Goal: Navigation & Orientation: Find specific page/section

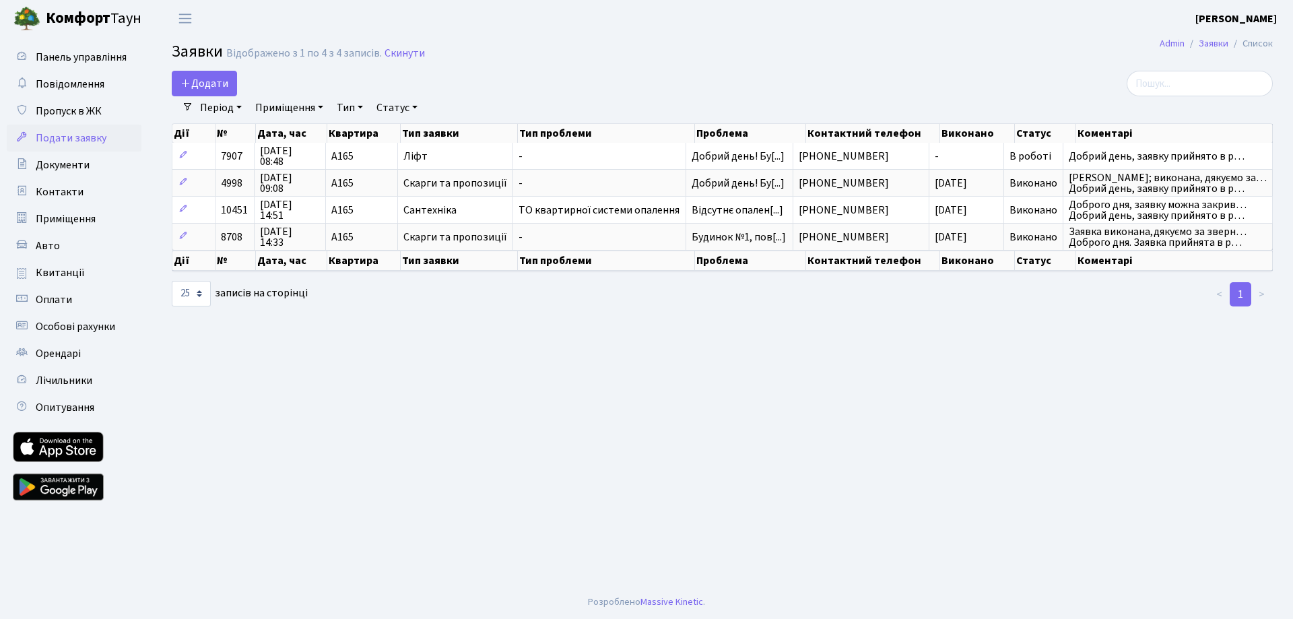
select select "25"
click at [64, 82] on span "Повідомлення" at bounding box center [70, 84] width 69 height 15
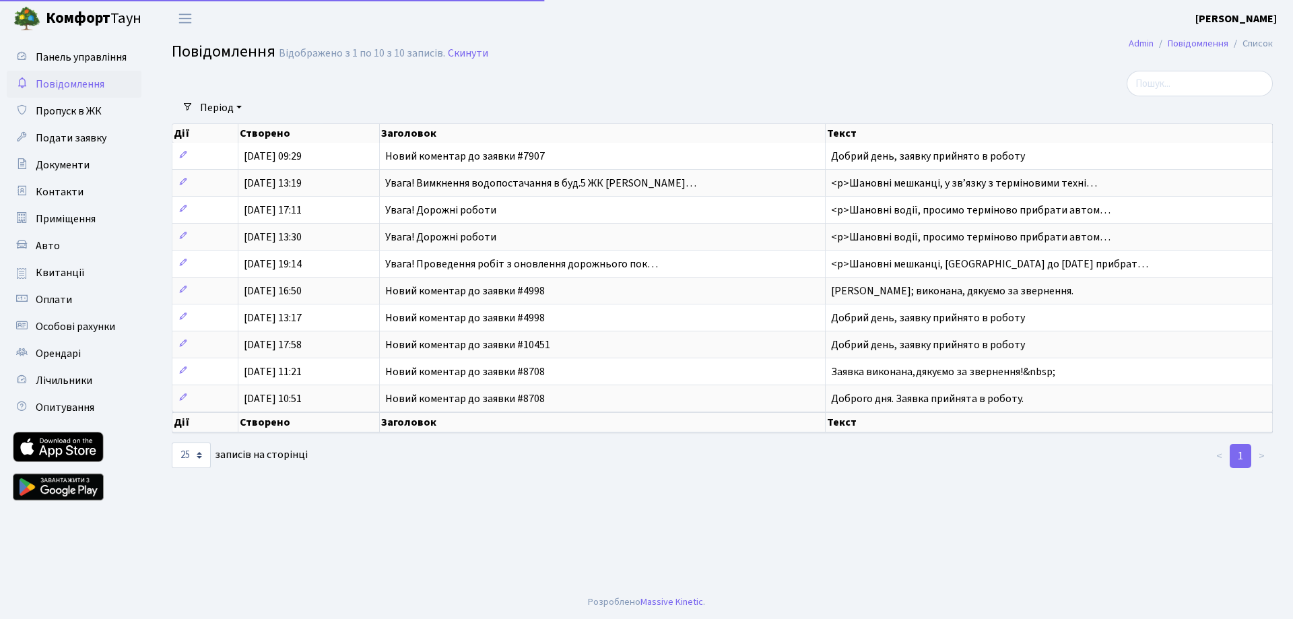
select select "25"
click at [58, 135] on span "Подати заявку" at bounding box center [71, 138] width 71 height 15
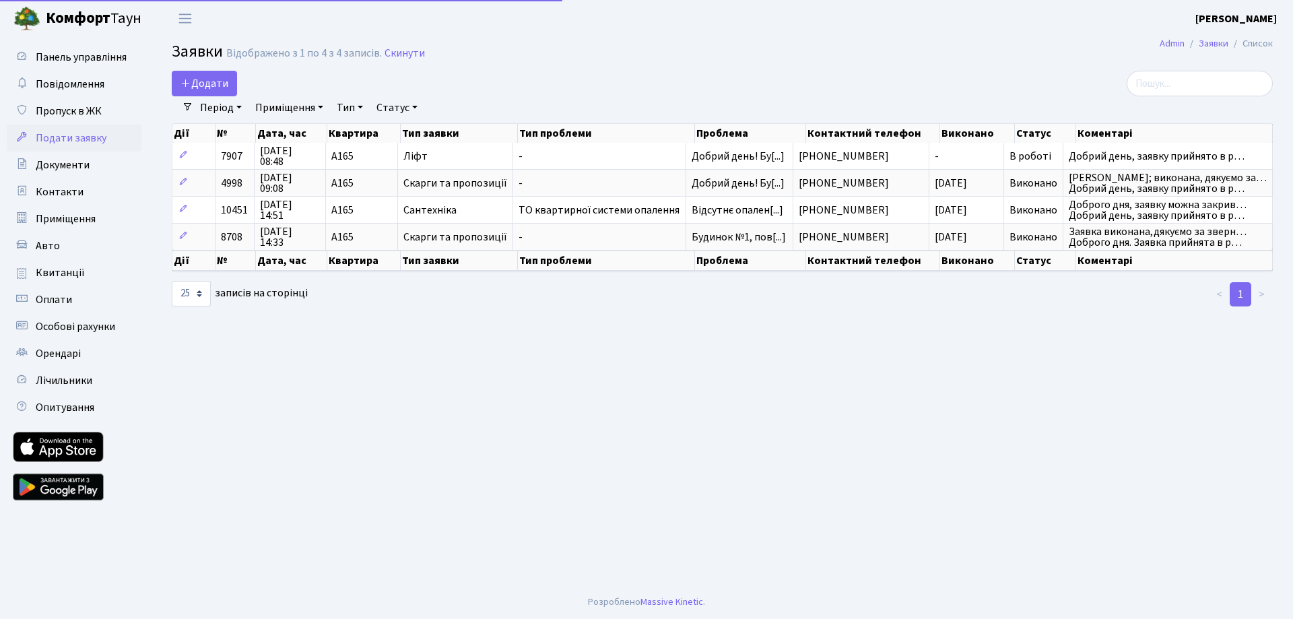
select select "25"
